Goal: Task Accomplishment & Management: Use online tool/utility

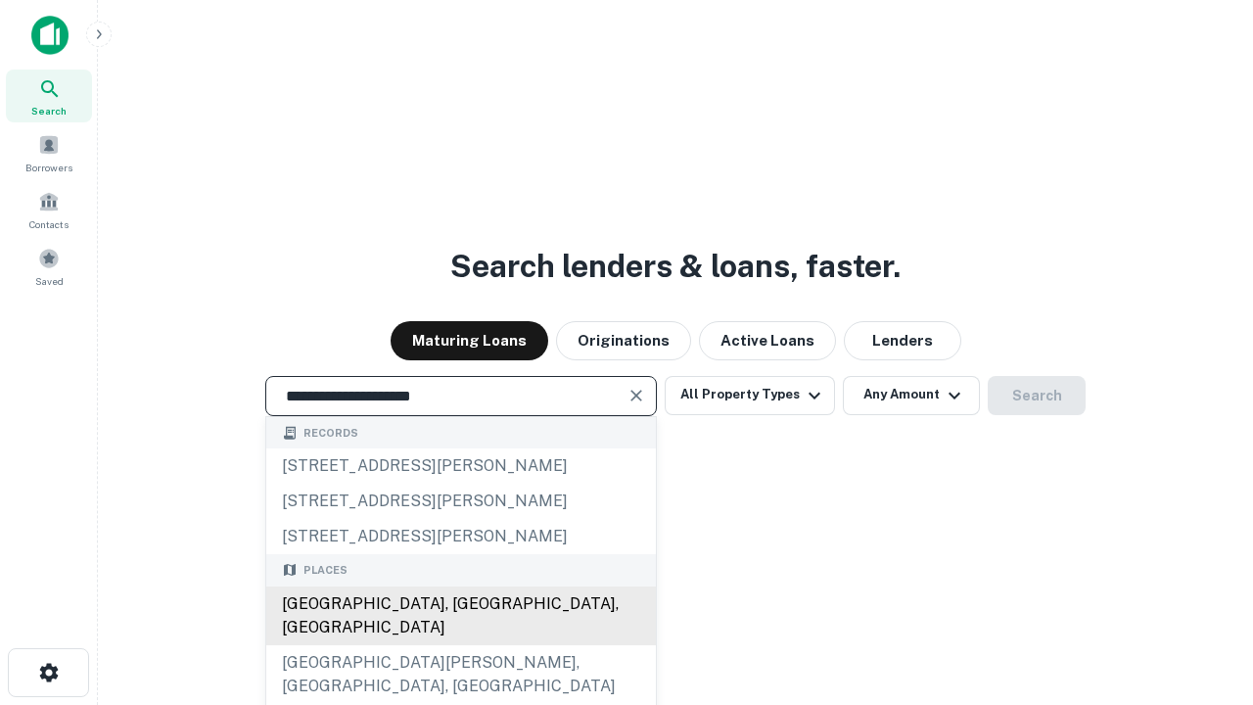
click at [460, 645] on div "Santa Monica, CA, USA" at bounding box center [461, 615] width 390 height 59
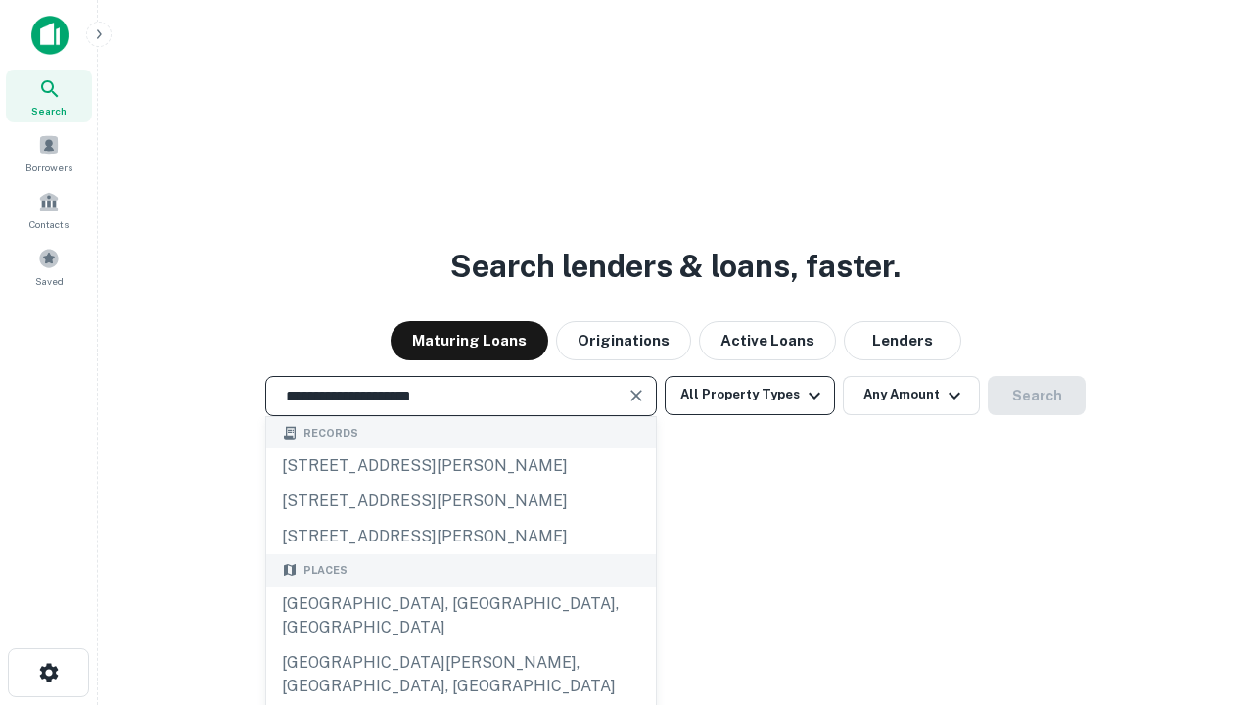
type input "**********"
click at [750, 394] on button "All Property Types" at bounding box center [750, 395] width 170 height 39
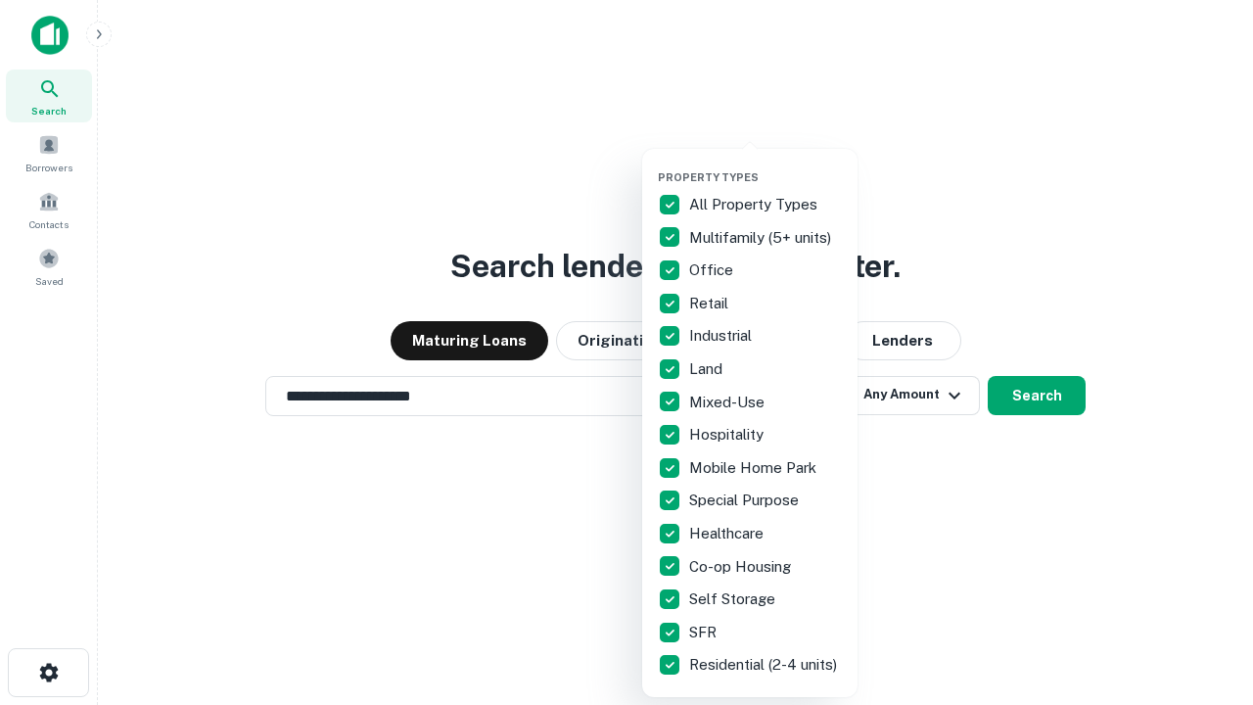
click at [765, 164] on button "button" at bounding box center [765, 164] width 215 height 1
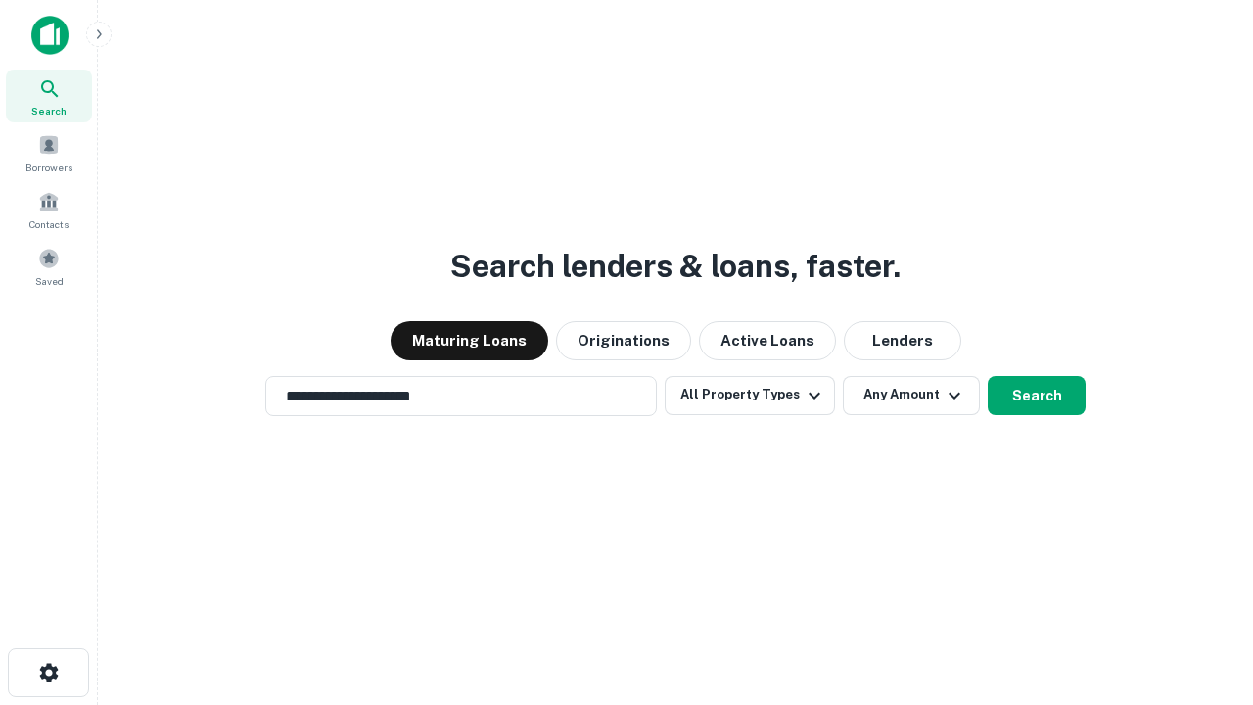
scroll to position [30, 0]
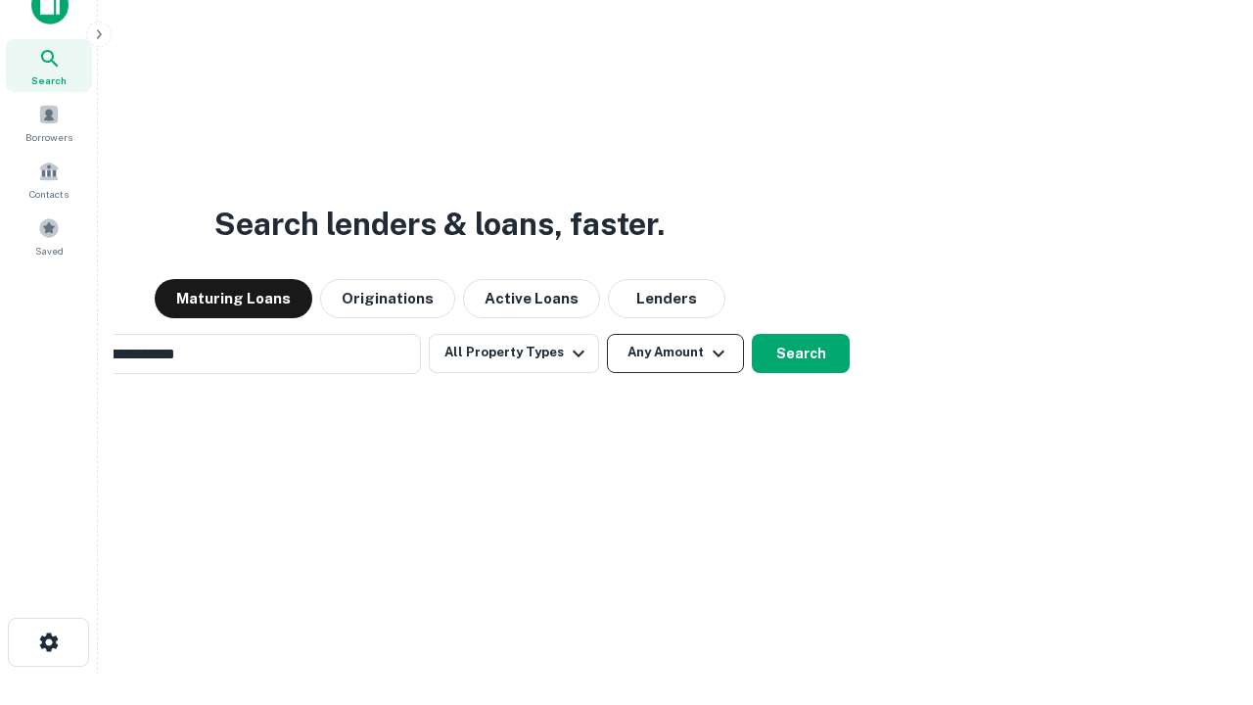
click at [607, 334] on button "Any Amount" at bounding box center [675, 353] width 137 height 39
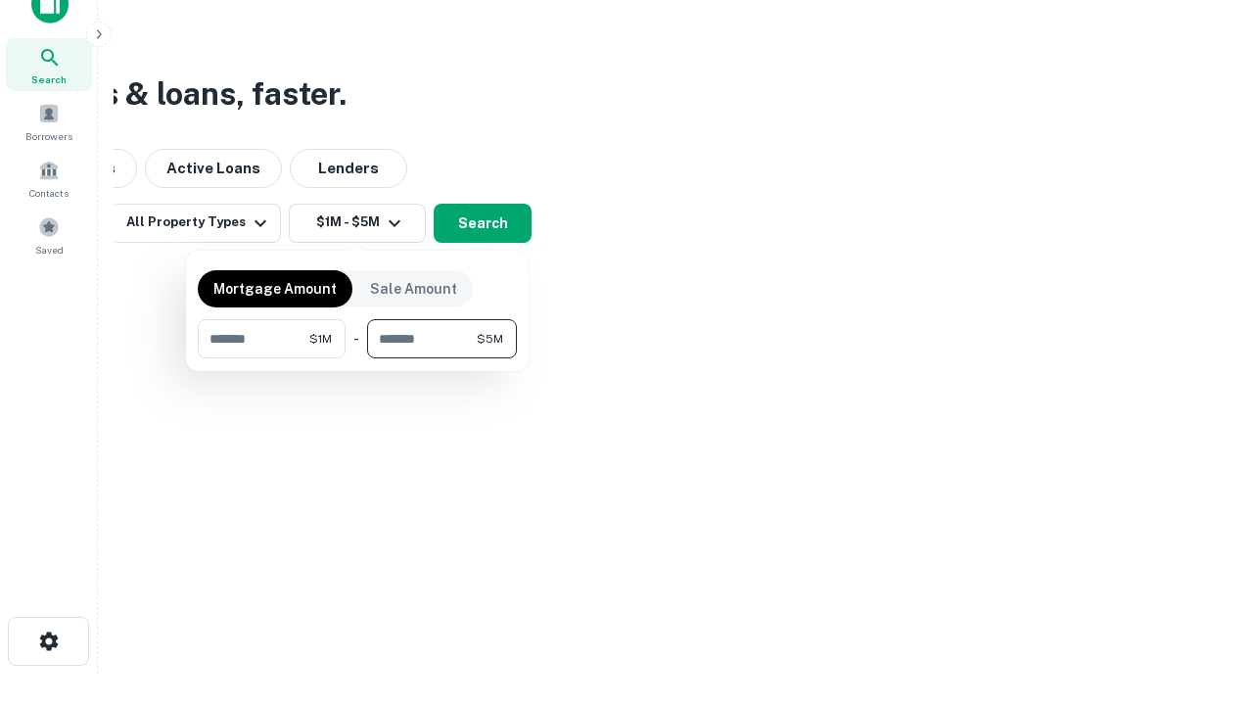
type input "*******"
click at [357, 358] on button "button" at bounding box center [357, 358] width 319 height 1
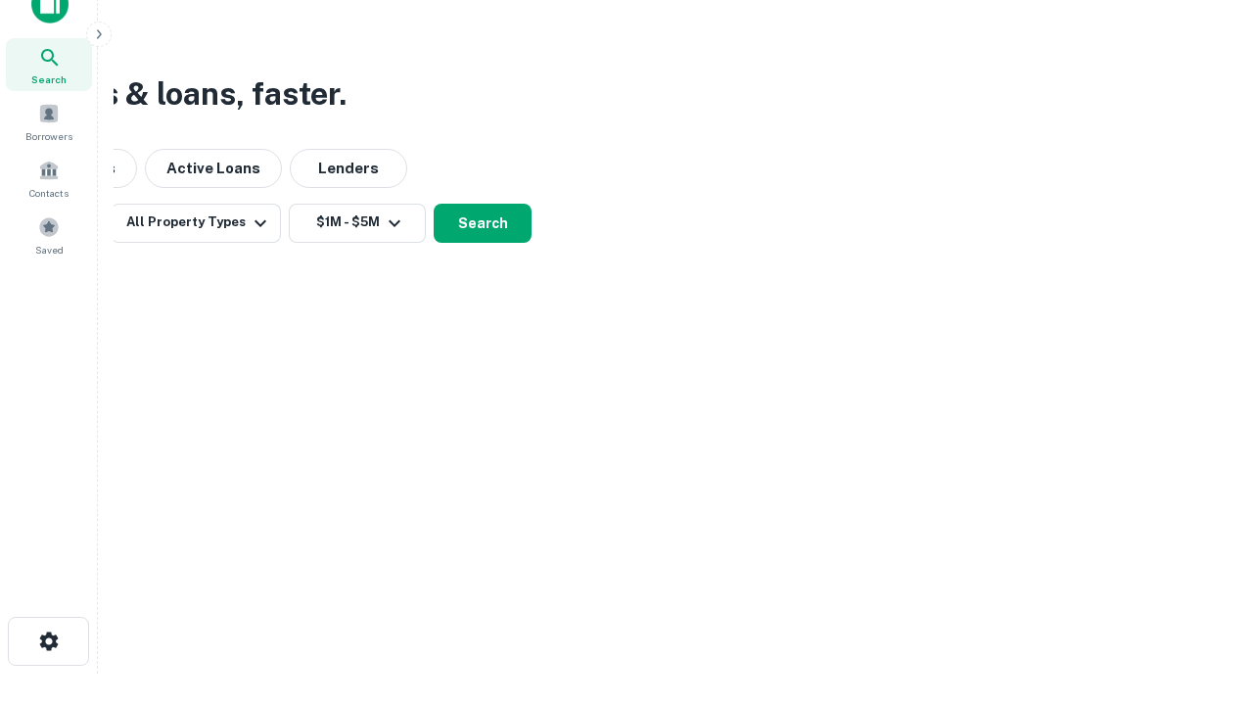
scroll to position [12, 361]
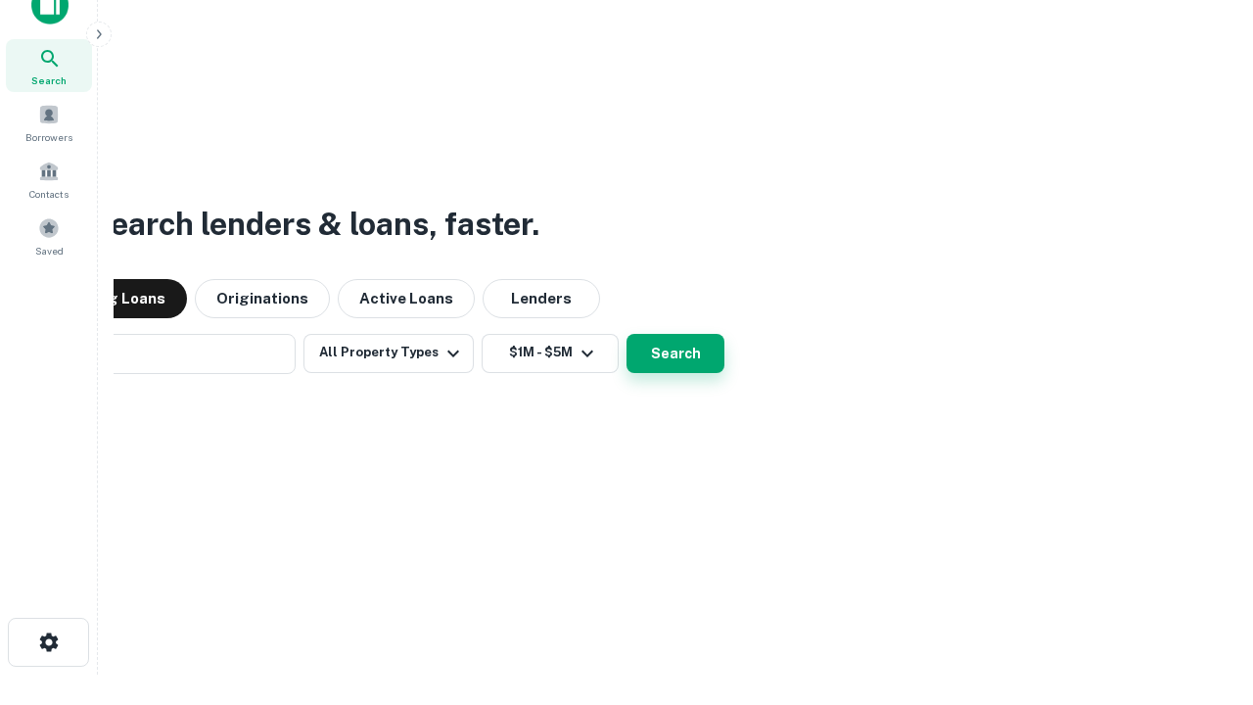
click at [626, 334] on button "Search" at bounding box center [675, 353] width 98 height 39
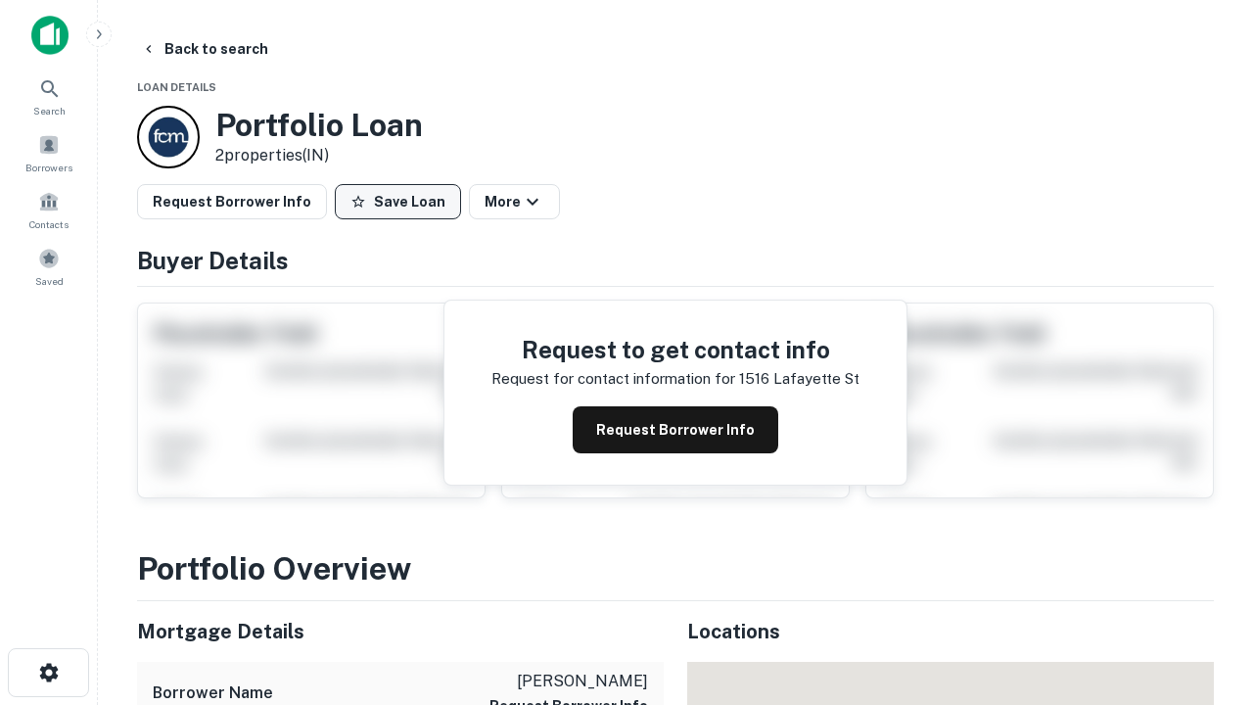
click at [397, 202] on button "Save Loan" at bounding box center [398, 201] width 126 height 35
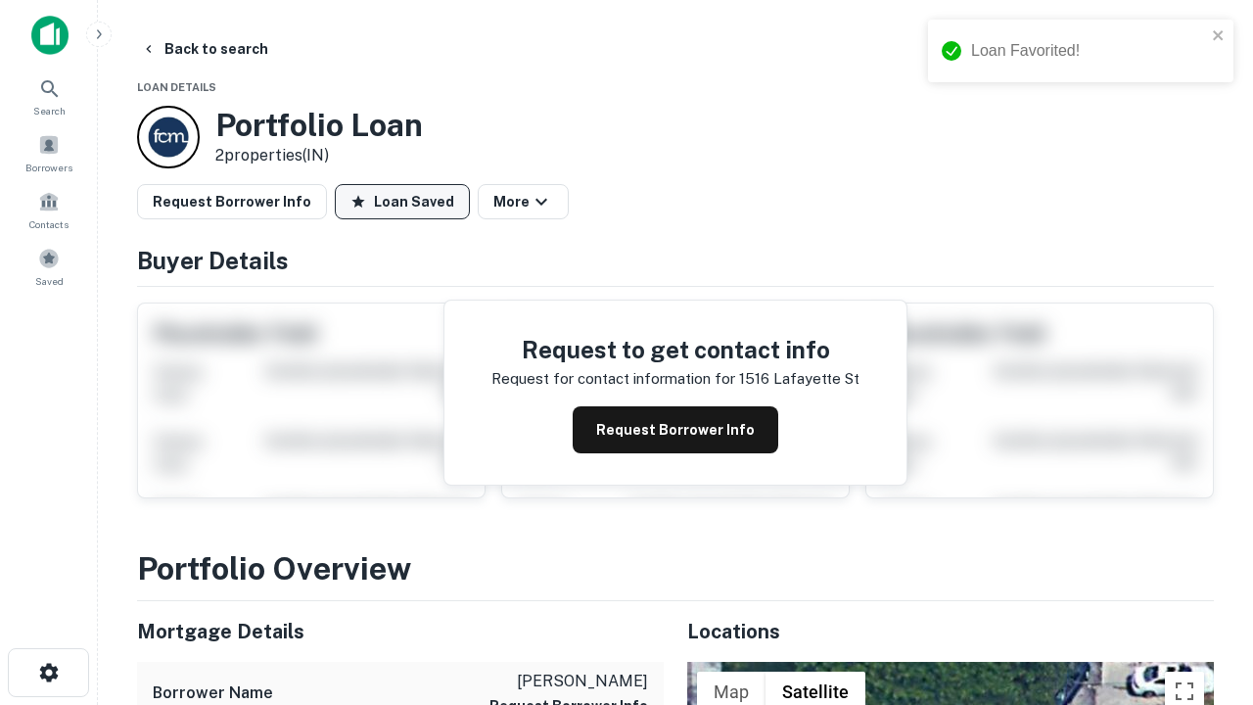
click at [402, 202] on button "Loan Saved" at bounding box center [402, 201] width 135 height 35
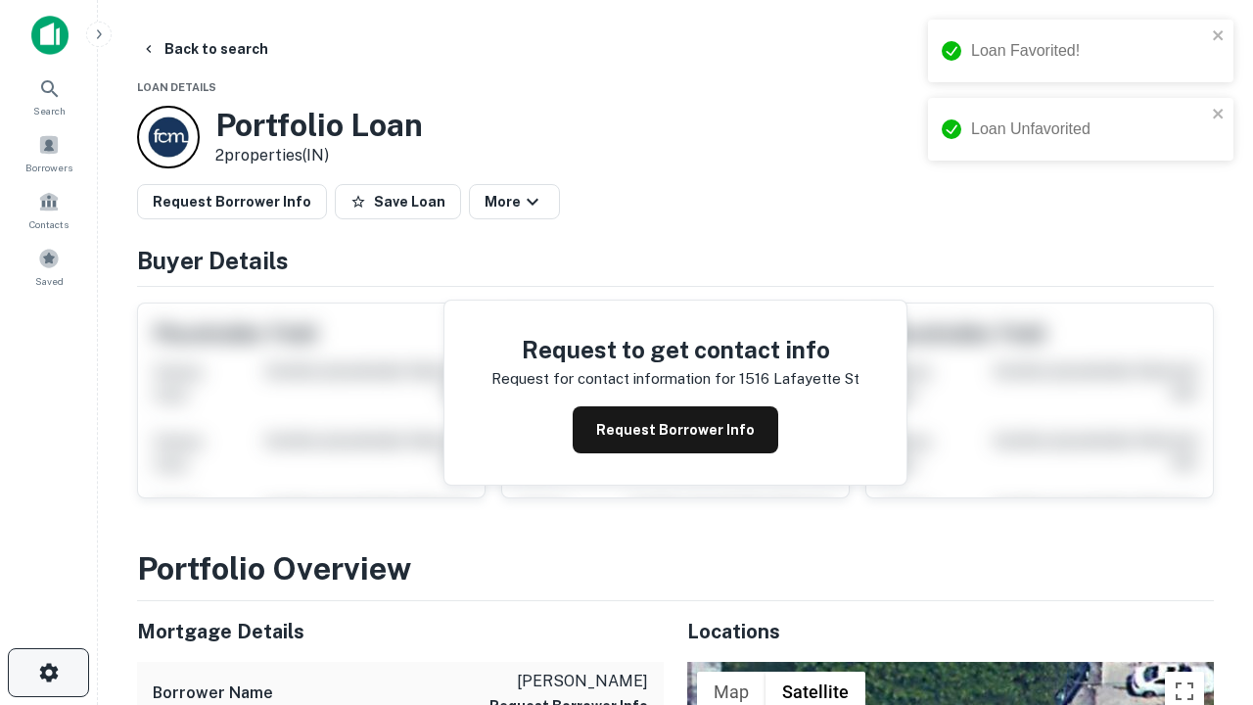
click at [48, 672] on icon "button" at bounding box center [48, 672] width 23 height 23
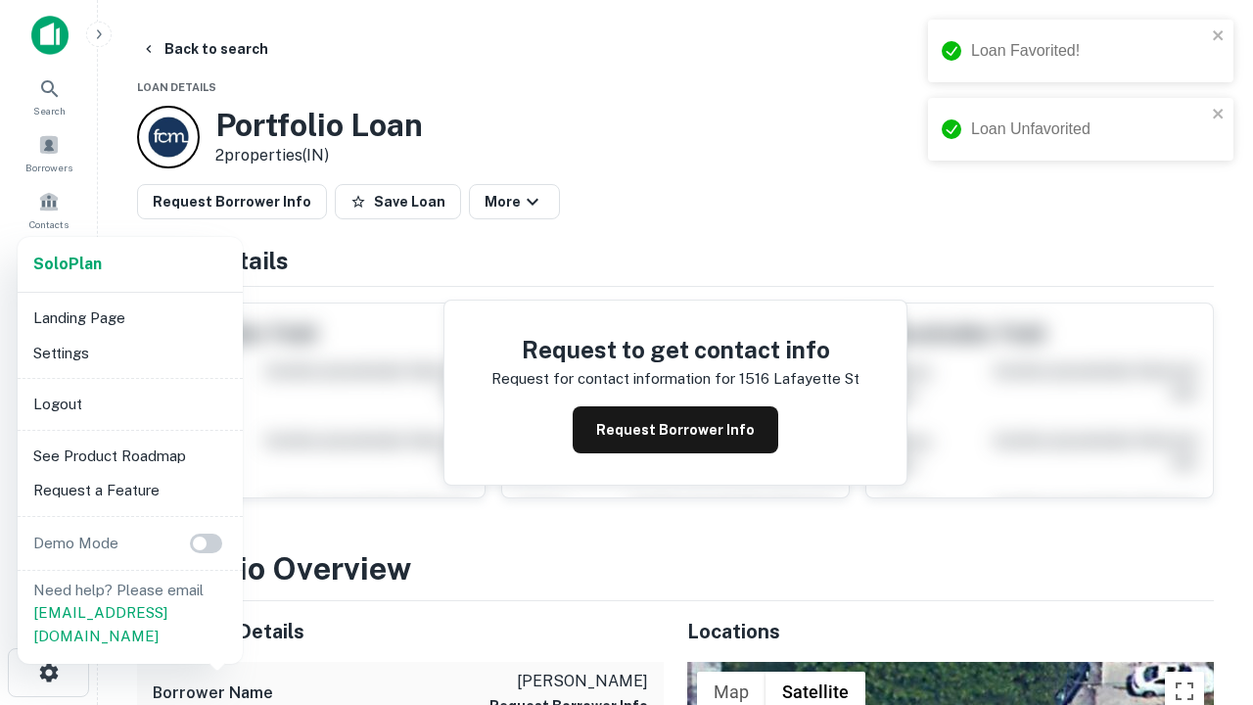
click at [129, 403] on li "Logout" at bounding box center [129, 404] width 209 height 35
